Goal: Task Accomplishment & Management: Manage account settings

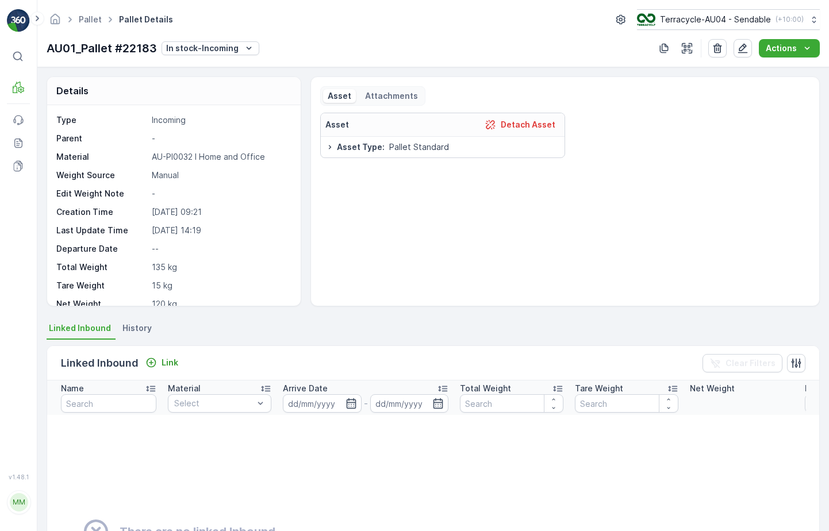
click at [86, 25] on span "Pallet" at bounding box center [90, 19] width 28 height 11
click at [93, 15] on link "Pallet" at bounding box center [90, 19] width 23 height 10
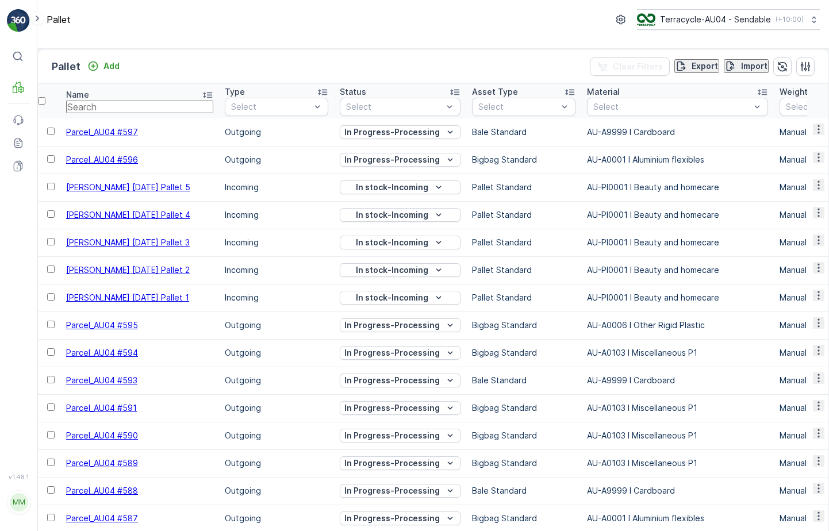
click at [109, 113] on input "text" at bounding box center [139, 107] width 147 height 13
type input "AU01_kit"
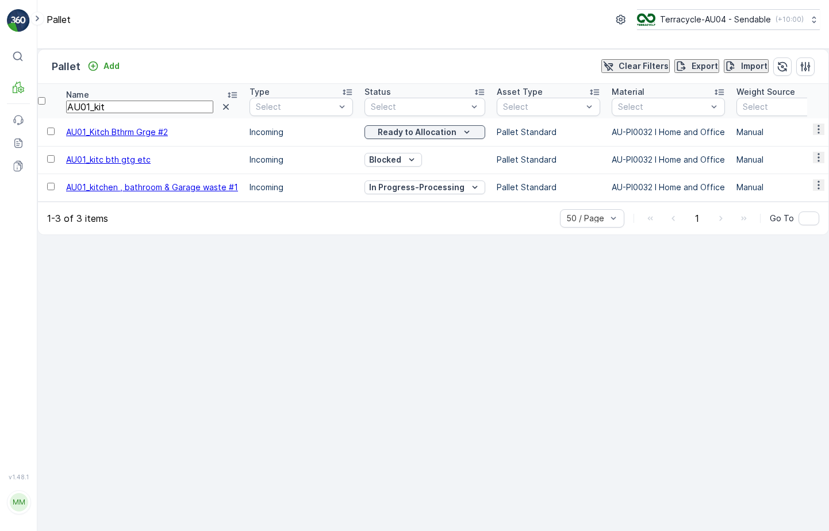
drag, startPoint x: 78, startPoint y: 168, endPoint x: 170, endPoint y: 162, distance: 92.2
click at [170, 162] on td "AU01_kitc bth gtg etc" at bounding box center [151, 160] width 183 height 28
drag, startPoint x: 76, startPoint y: 168, endPoint x: 170, endPoint y: 173, distance: 93.8
click at [170, 173] on td "AU01_kitc bth gtg etc" at bounding box center [151, 160] width 183 height 28
copy span "AU01_kitc bth gtg etc"
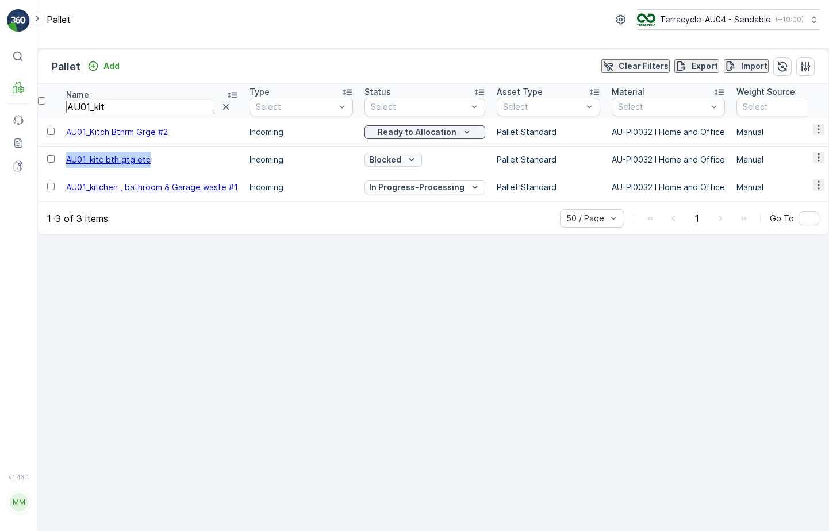
click at [396, 166] on div "Blocked" at bounding box center [393, 159] width 48 height 11
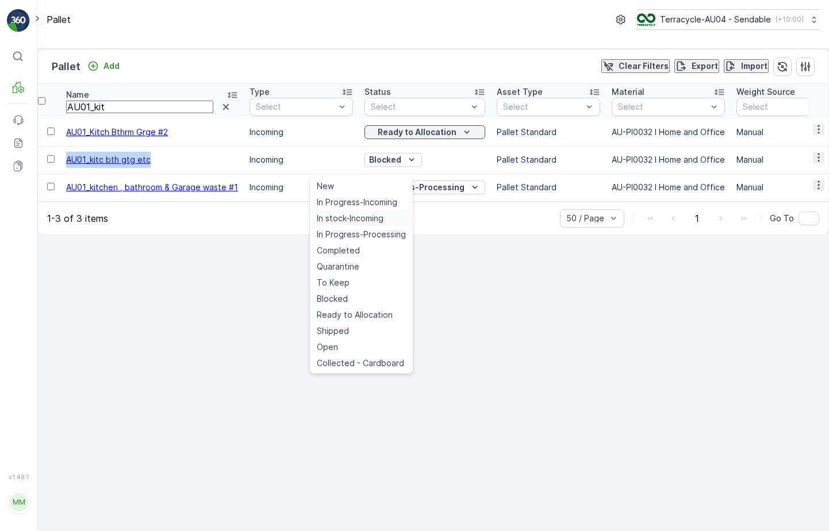
click at [390, 223] on div "In stock-Incoming" at bounding box center [361, 218] width 98 height 16
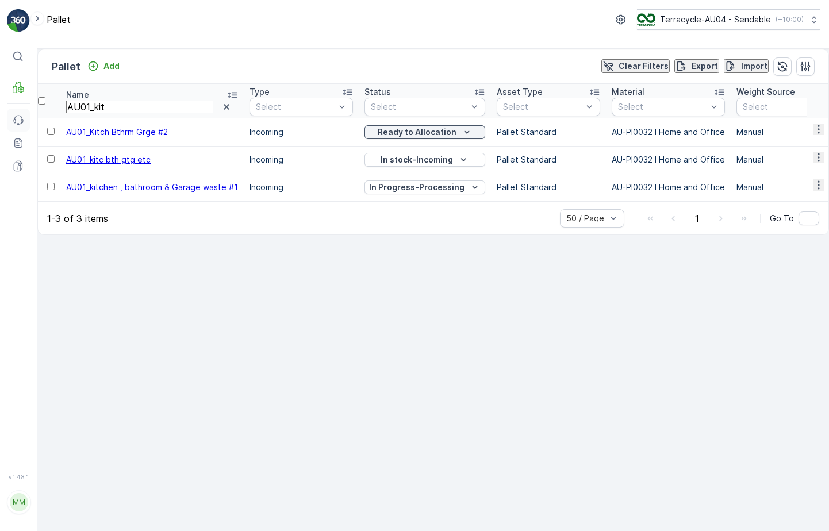
drag, startPoint x: 153, startPoint y: 117, endPoint x: 7, endPoint y: 118, distance: 146.0
click at [7, 118] on div "⌘B MRF Events Reports Documents v 1.48.1 MM MRF.AU04 [EMAIL_ADDRESS][DOMAIN_NAM…" at bounding box center [414, 265] width 829 height 531
type input "22173"
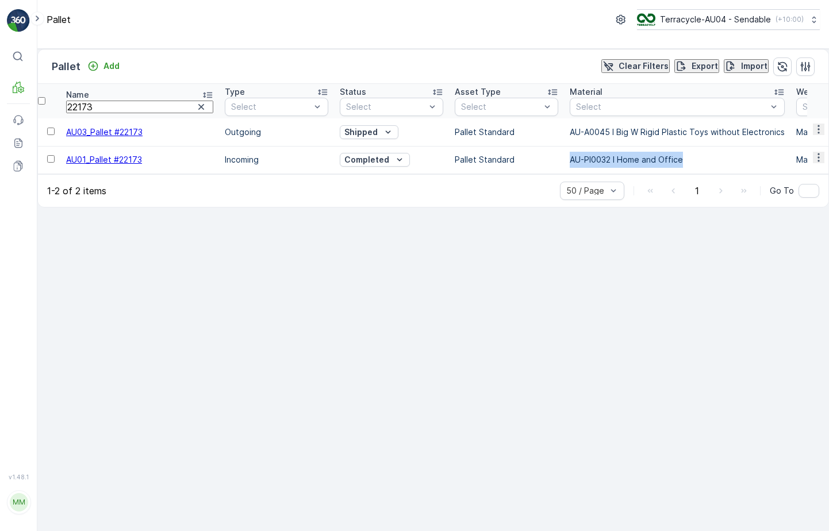
drag, startPoint x: 531, startPoint y: 166, endPoint x: 656, endPoint y: 163, distance: 125.3
copy tr "AU-PI0032 I Home and Office"
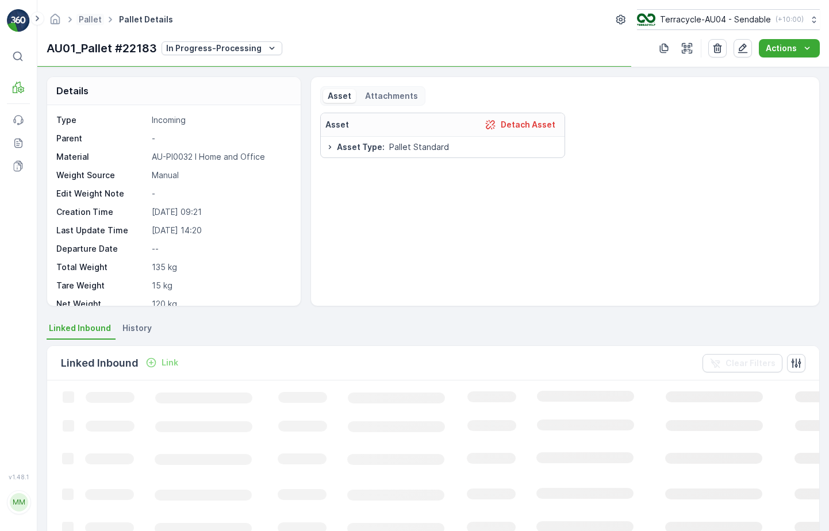
click at [89, 14] on span "Pallet" at bounding box center [90, 19] width 28 height 11
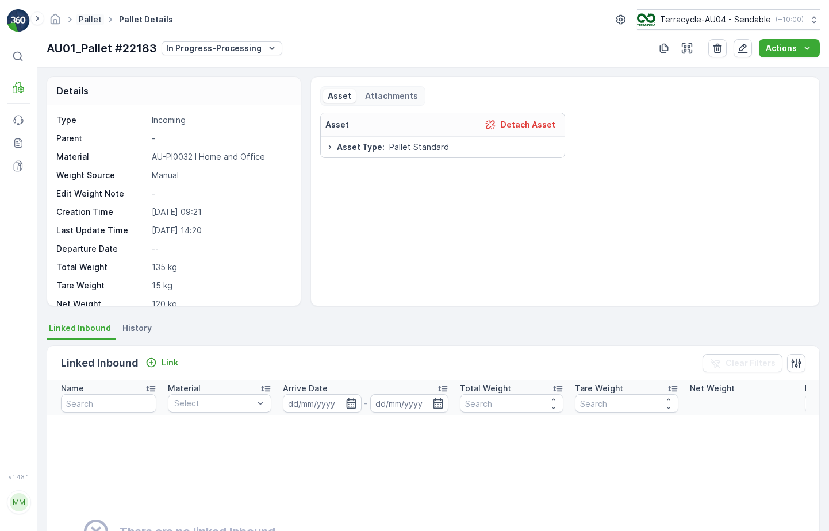
click at [84, 19] on link "Pallet" at bounding box center [90, 19] width 23 height 10
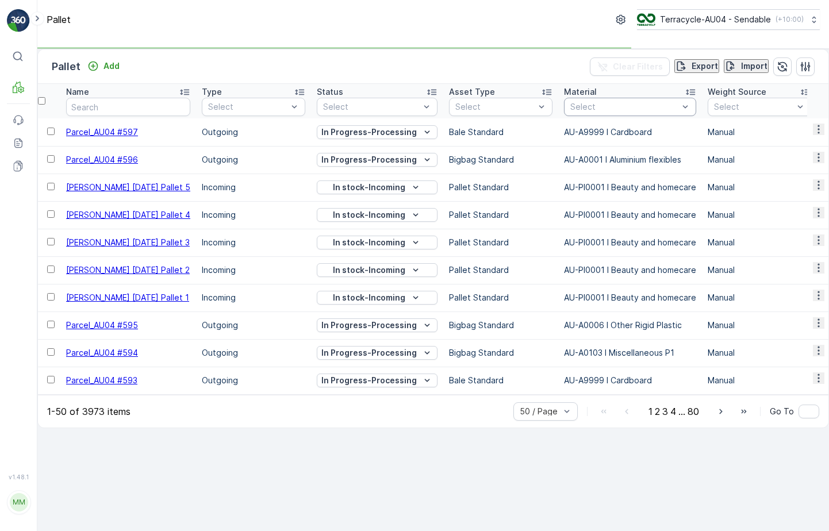
click at [571, 112] on div at bounding box center [624, 106] width 110 height 9
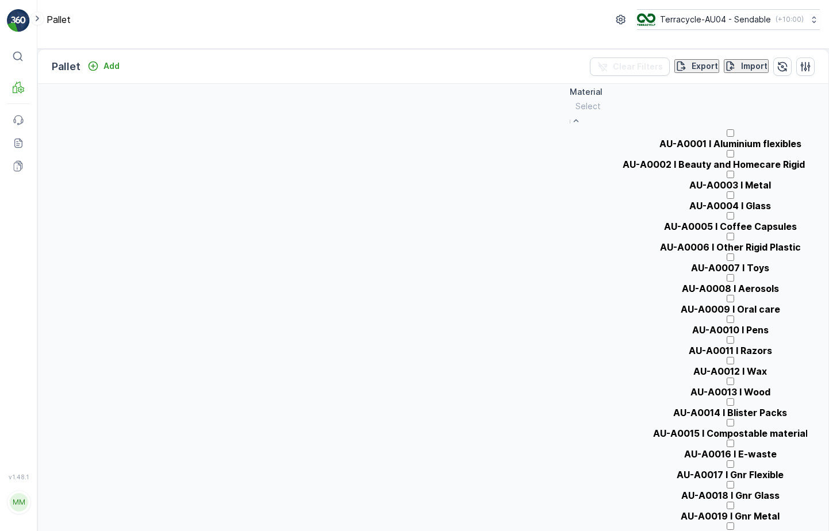
click at [575, 113] on div at bounding box center [729, 106] width 309 height 13
paste input "AU-PI0032 I Home and Office"
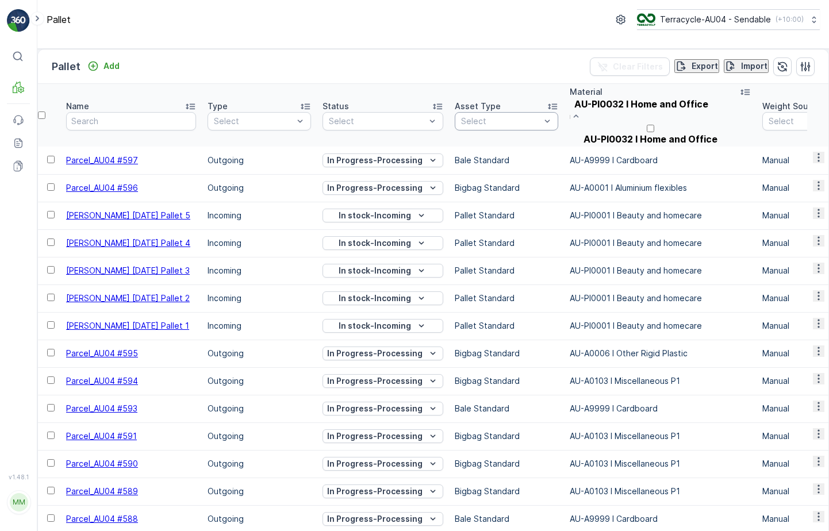
drag, startPoint x: 578, startPoint y: 116, endPoint x: 515, endPoint y: 116, distance: 62.7
type input "AU-PI0032 I Home and Office"
click at [579, 144] on p "AU-PI0032 I Home and Office" at bounding box center [650, 139] width 161 height 10
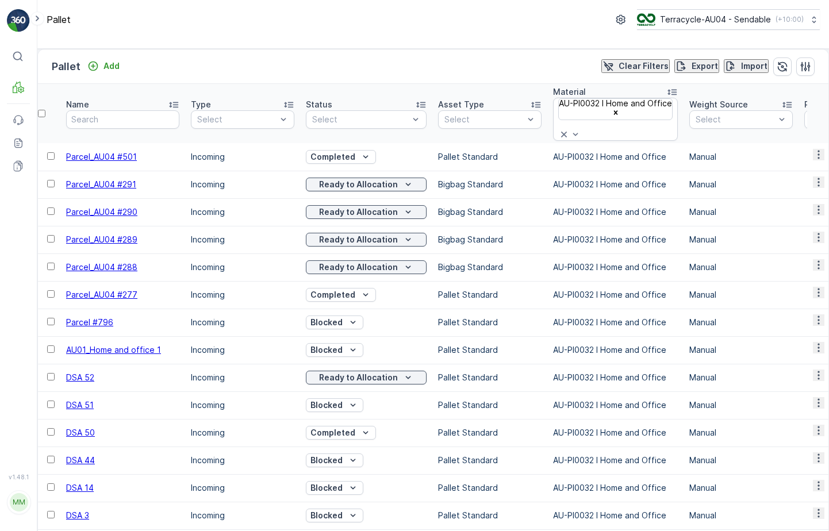
scroll to position [0, 228]
type input "130"
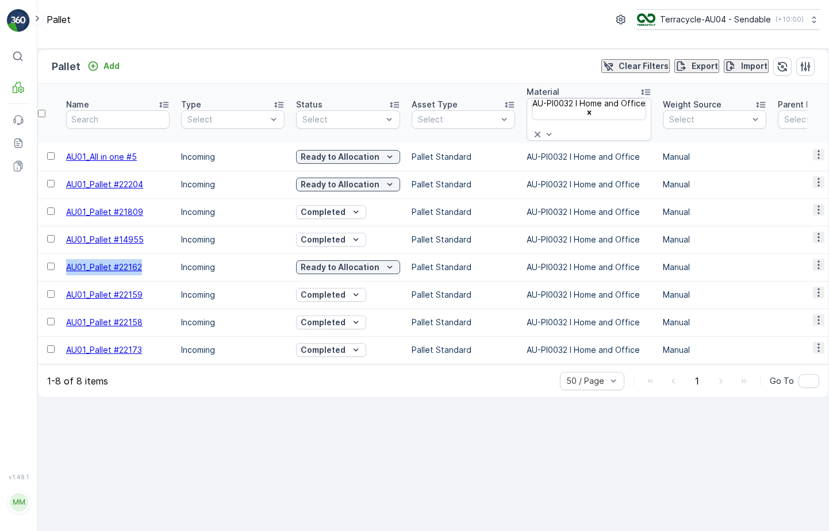
drag, startPoint x: 75, startPoint y: 255, endPoint x: 180, endPoint y: 256, distance: 105.8
click at [175, 256] on td "AU01_Pallet #22162" at bounding box center [117, 267] width 115 height 28
copy span "AU01_Pallet #22162"
click at [368, 262] on p "Ready to Allocation" at bounding box center [340, 267] width 79 height 11
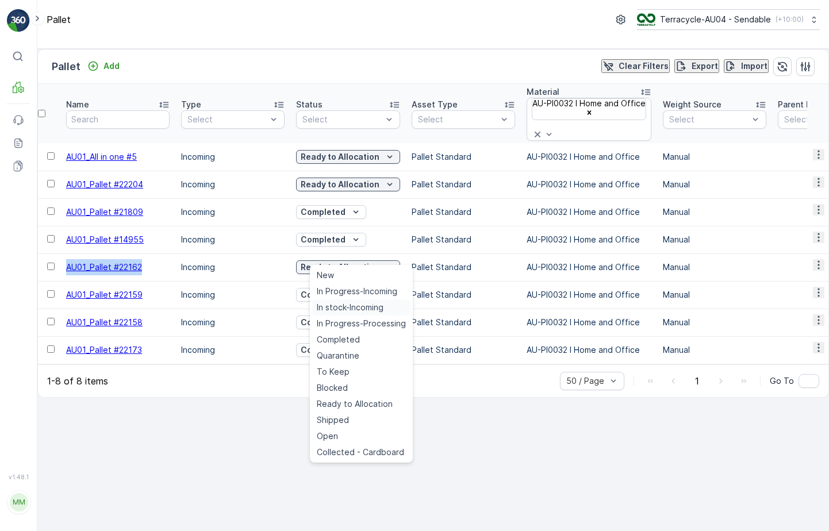
click at [360, 312] on span "In stock-Incoming" at bounding box center [350, 307] width 67 height 11
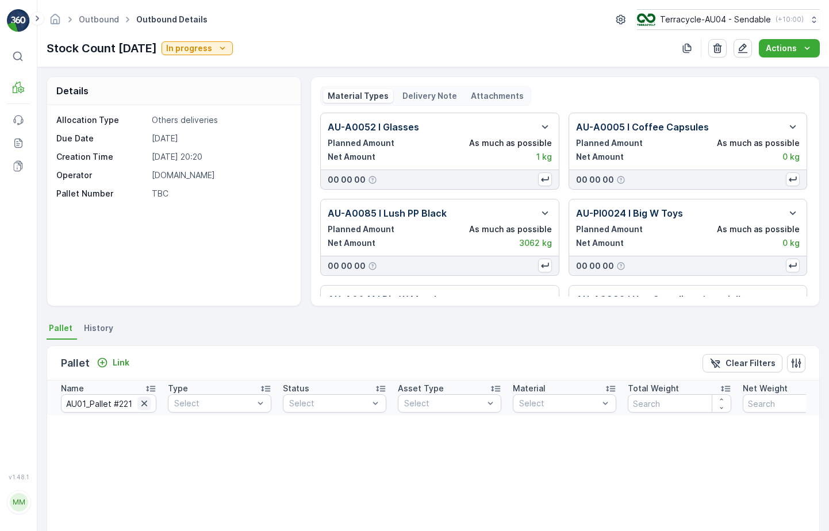
click at [141, 405] on icon "button" at bounding box center [144, 403] width 11 height 11
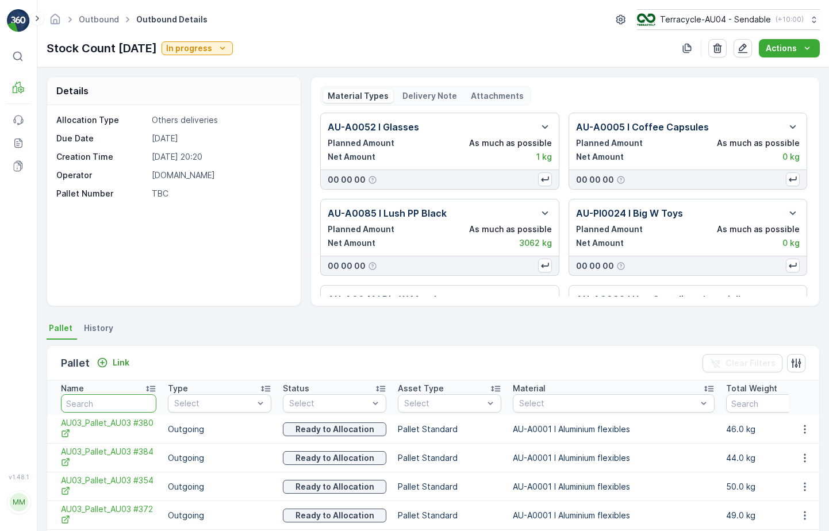
click at [122, 401] on input "text" at bounding box center [108, 403] width 95 height 18
type input "kitc"
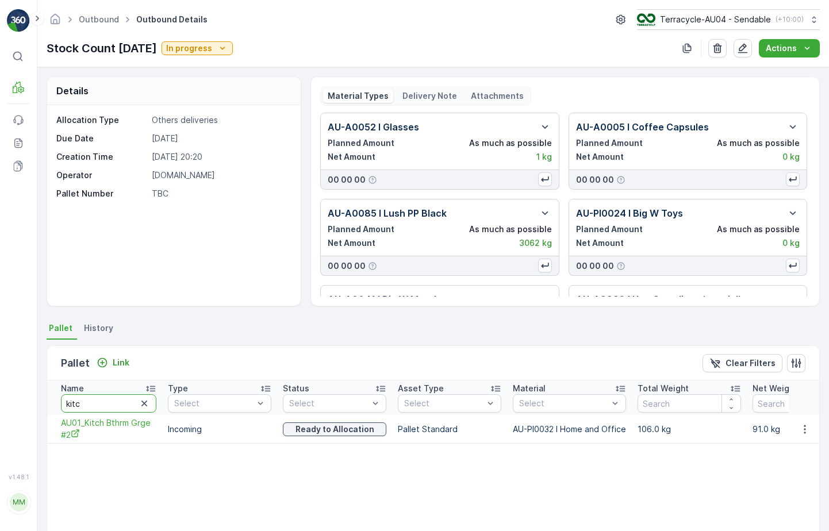
drag, startPoint x: 101, startPoint y: 406, endPoint x: 7, endPoint y: 400, distance: 94.5
click at [7, 400] on div "⌘B MRF Events Reports Documents v 1.48.1 MM MRF.AU04 monika.tur@terracycle.com …" at bounding box center [414, 265] width 829 height 531
type input "AU01_"
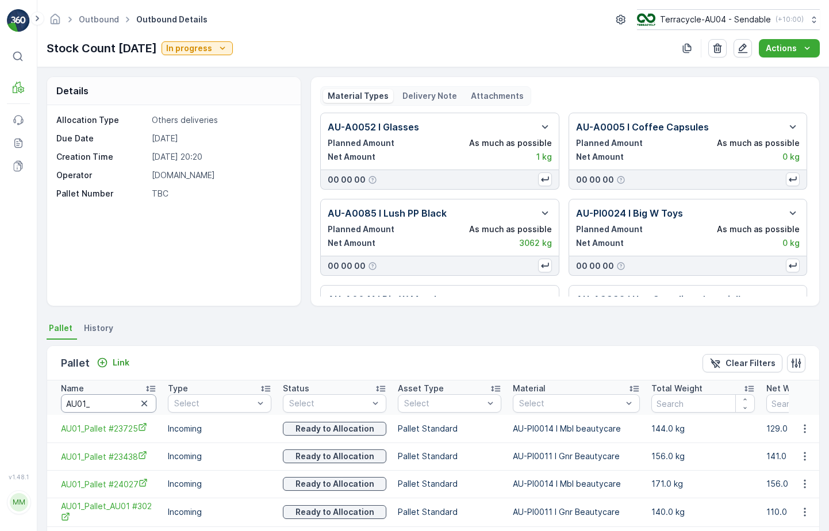
click at [104, 405] on input "AU01_" at bounding box center [108, 403] width 95 height 18
type input "AU01_kitc"
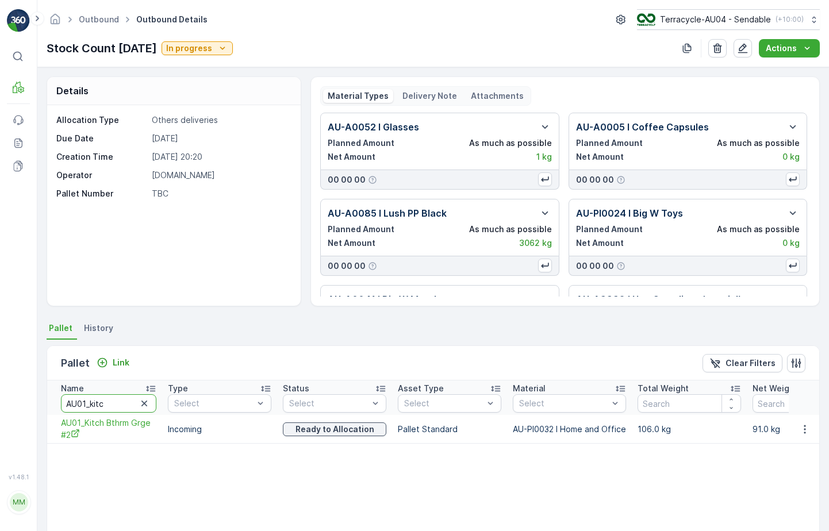
drag, startPoint x: 122, startPoint y: 405, endPoint x: -7, endPoint y: 400, distance: 129.4
click at [0, 400] on html "⌘B MRF Events Reports Documents v 1.48.1 MM MRF.AU04 monika.tur@terracycle.com …" at bounding box center [414, 265] width 829 height 531
type input "22173"
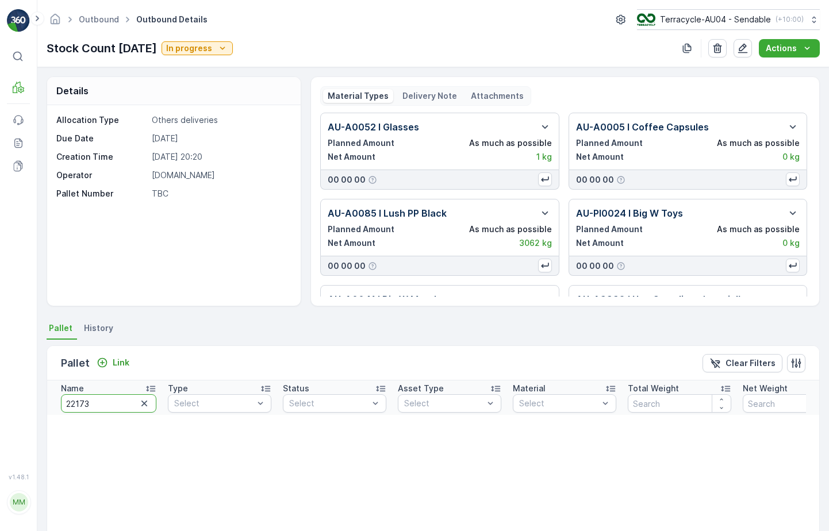
drag, startPoint x: 109, startPoint y: 402, endPoint x: 36, endPoint y: 418, distance: 74.8
click at [36, 416] on div "⌘B MRF Events Reports Documents v 1.48.1 MM MRF.AU04 monika.tur@terracycle.com …" at bounding box center [414, 265] width 829 height 531
paste input "AU01_Pallet #22162"
type input "22173AU01_Pallet #22162"
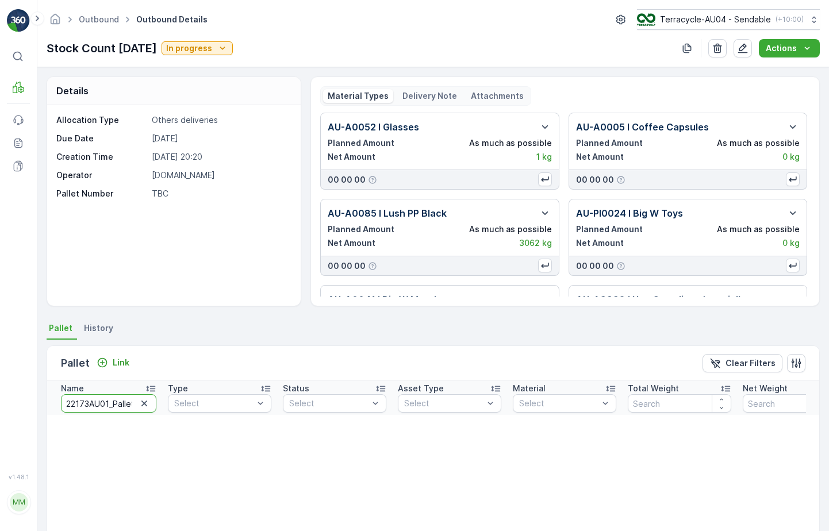
drag, startPoint x: 87, startPoint y: 405, endPoint x: 17, endPoint y: 405, distance: 69.6
click at [17, 405] on div "⌘B MRF Events Reports Documents v 1.48.1 MM MRF.AU04 monika.tur@terracycle.com …" at bounding box center [414, 265] width 829 height 531
type input "AU01_Pallet #22162"
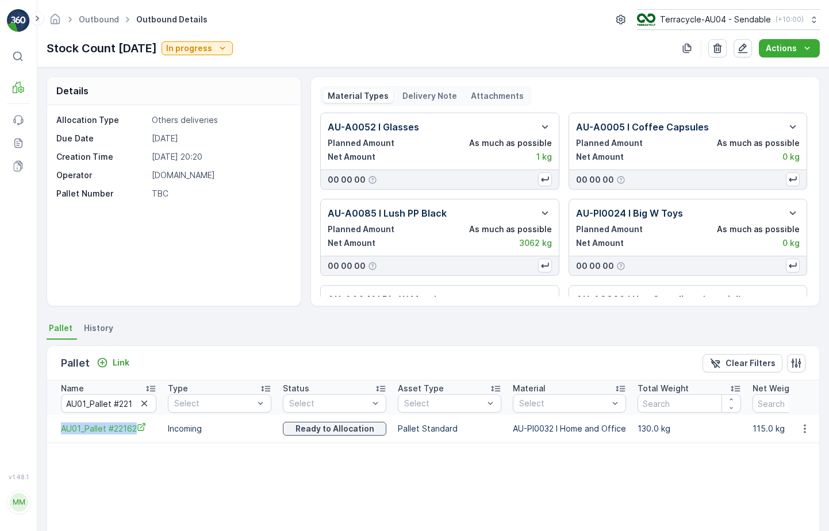
drag, startPoint x: 49, startPoint y: 436, endPoint x: 55, endPoint y: 427, distance: 10.8
click at [55, 428] on td "AU01_Pallet #22162" at bounding box center [104, 429] width 115 height 28
copy span "AU01_Pallet #22162"
click at [804, 428] on icon "button" at bounding box center [804, 428] width 11 height 11
click at [782, 472] on span "Unlink Pallet" at bounding box center [781, 467] width 47 height 11
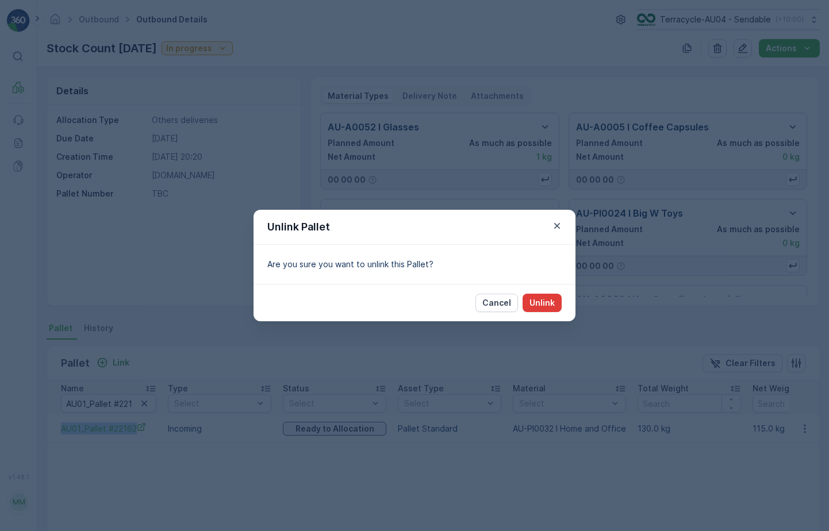
click at [544, 294] on button "Unlink" at bounding box center [542, 303] width 39 height 18
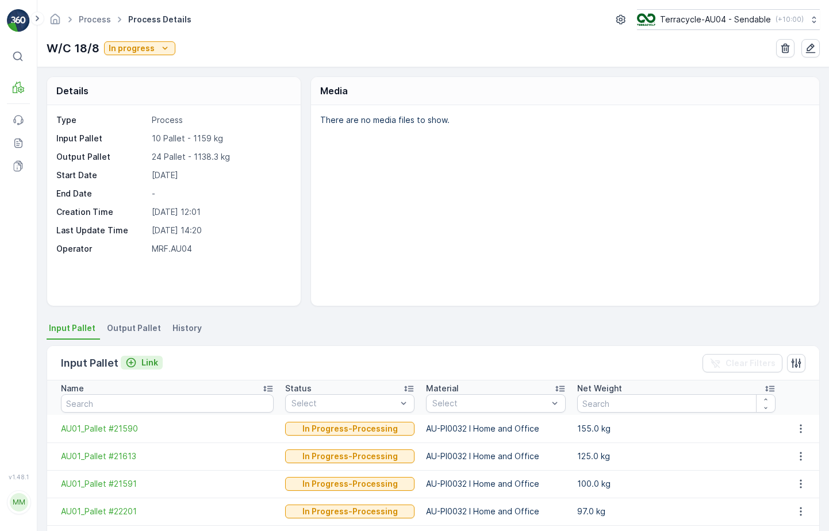
click at [140, 368] on button "Link" at bounding box center [142, 363] width 42 height 14
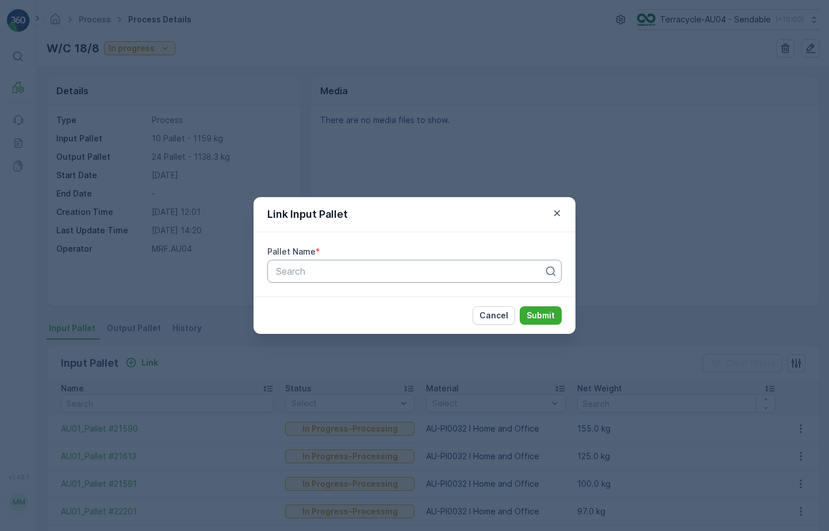
click at [297, 266] on div at bounding box center [410, 271] width 270 height 10
paste input "AU01_kitc bth gtg etc"
type input "AU01_kitc bth gtg etc"
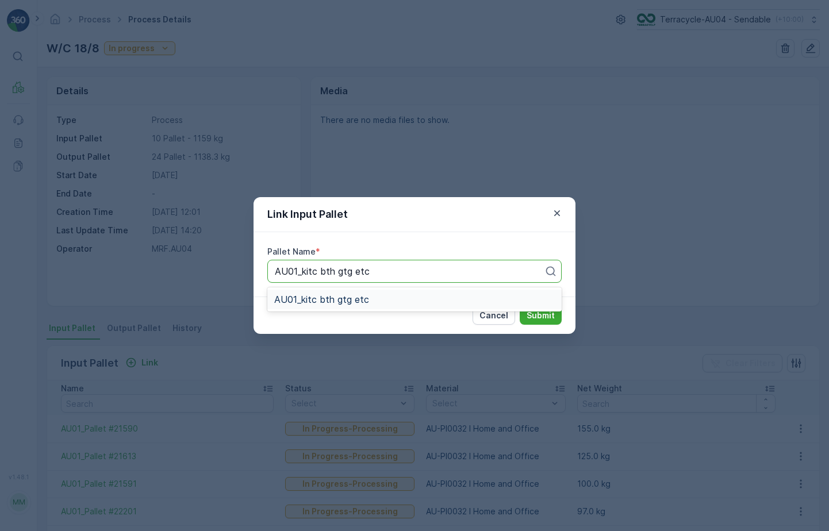
click at [334, 298] on span "AU01_kitc bth gtg etc" at bounding box center [321, 299] width 95 height 10
click at [531, 321] on button "Submit" at bounding box center [541, 315] width 42 height 18
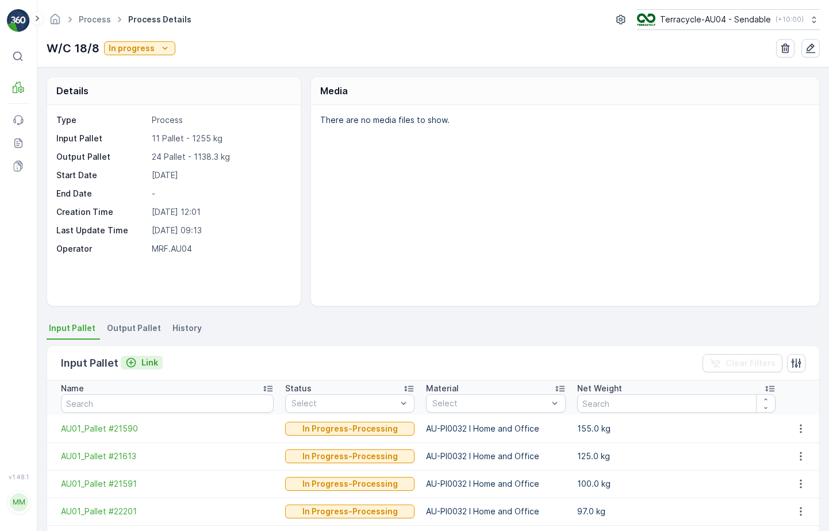
click at [148, 362] on p "Link" at bounding box center [149, 362] width 17 height 11
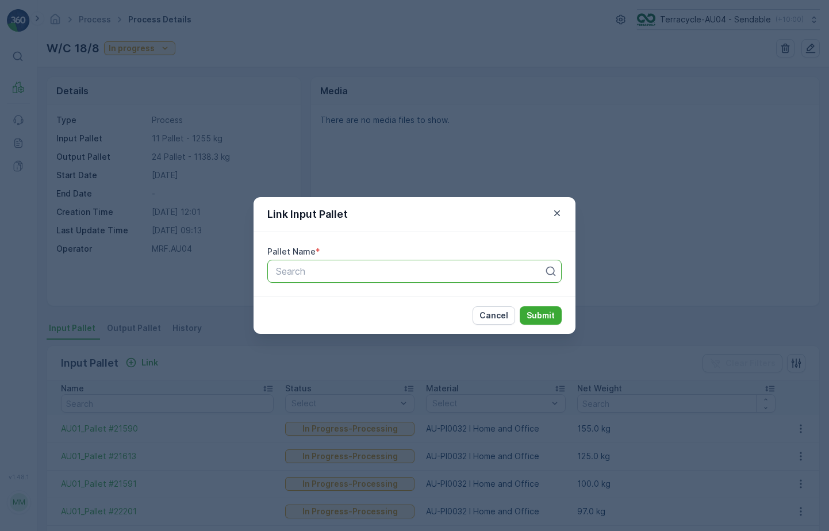
paste input "AU01_Pallet #22162"
type input "AU01_Pallet #22162"
click at [348, 302] on span "AU01_Pallet #22162" at bounding box center [316, 299] width 85 height 10
click at [542, 322] on button "Submit" at bounding box center [541, 315] width 42 height 18
